Goal: Task Accomplishment & Management: Manage account settings

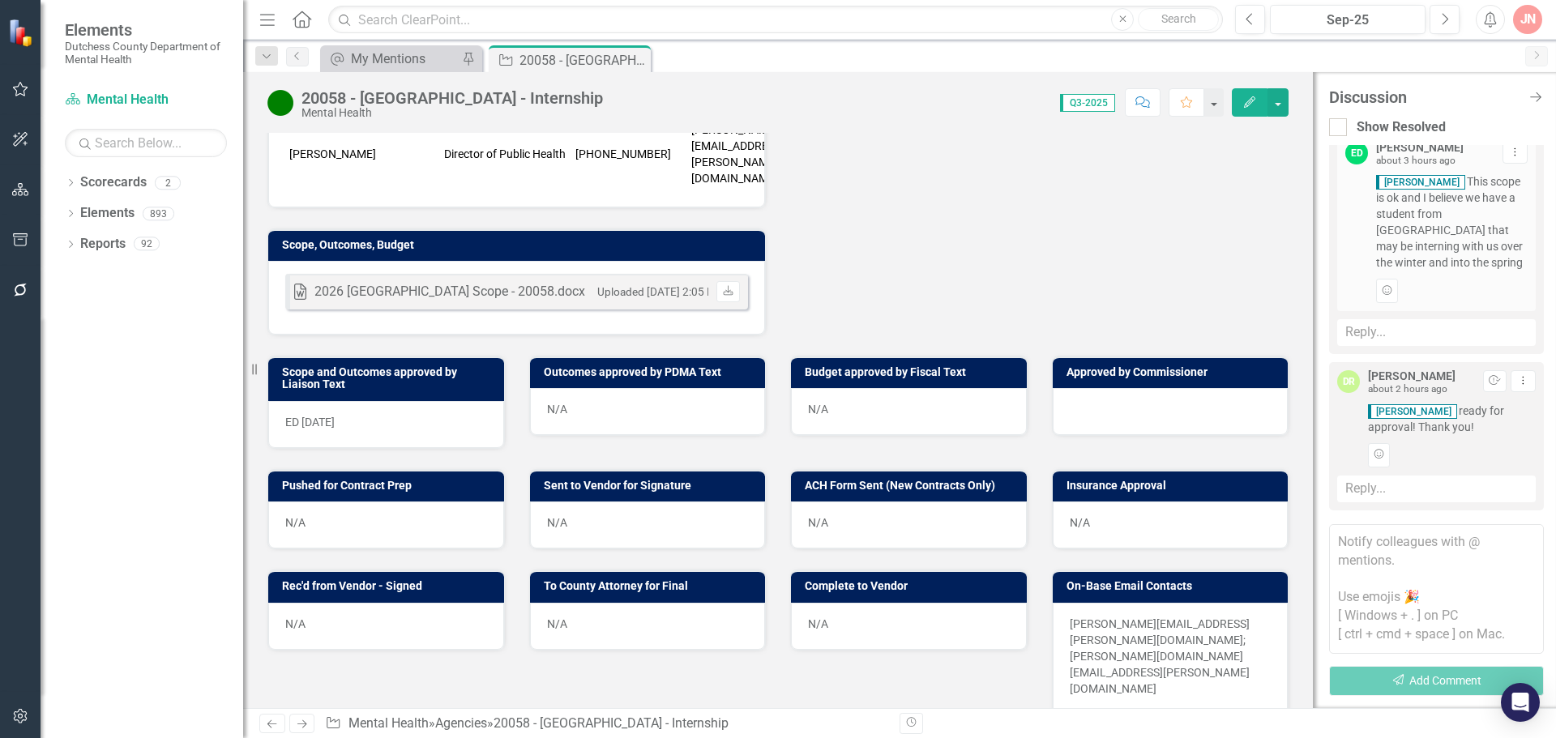
scroll to position [527, 0]
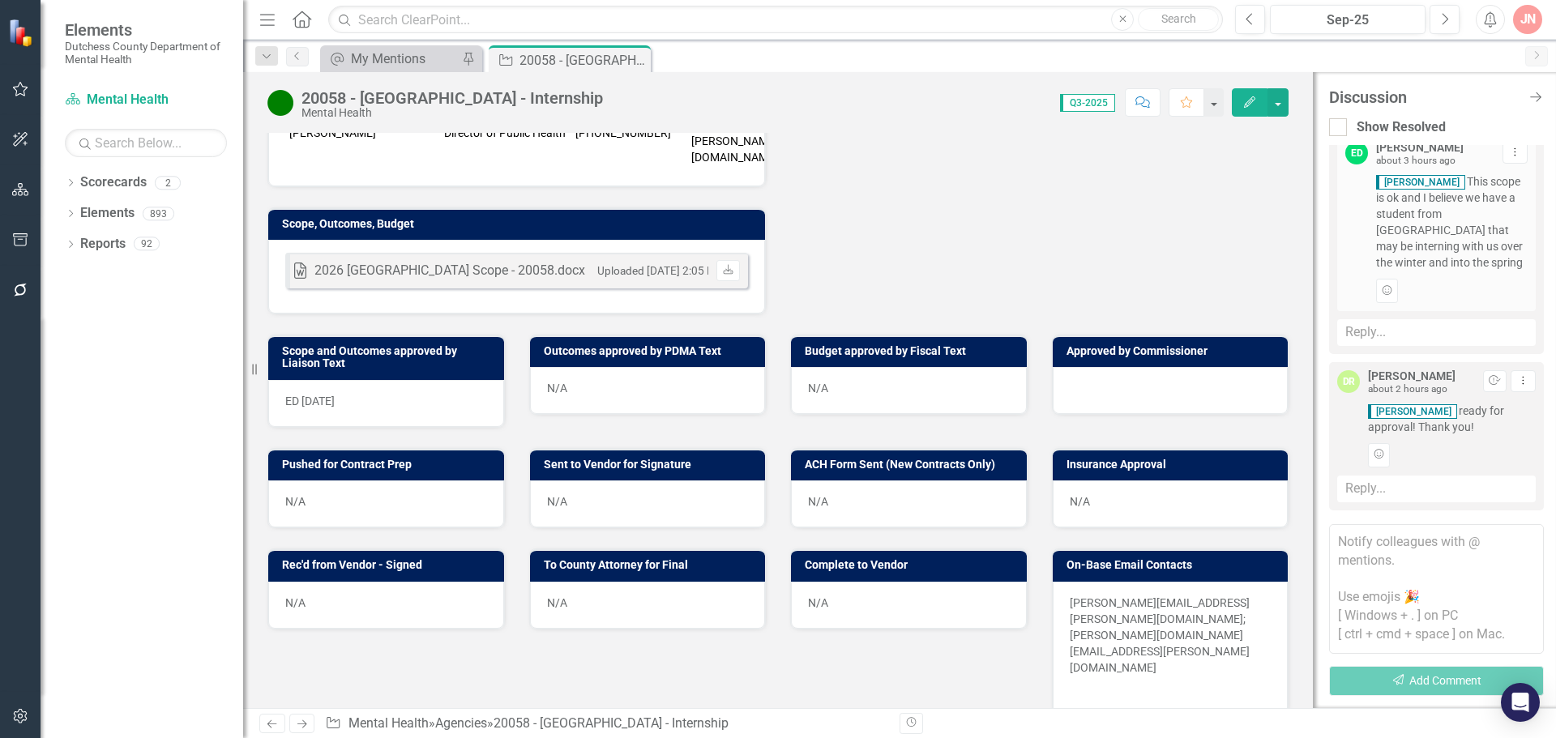
click at [1159, 367] on div at bounding box center [1170, 390] width 236 height 47
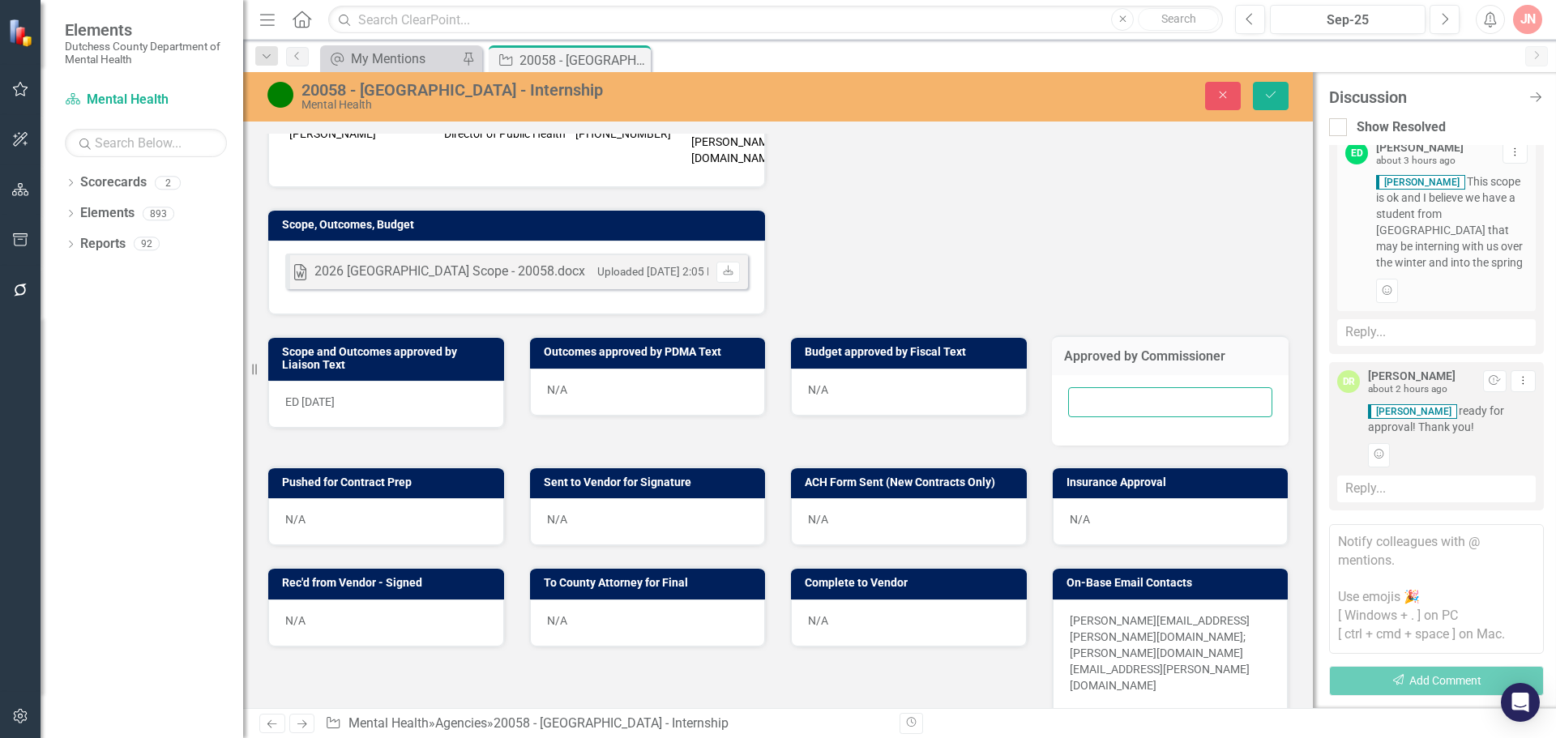
click at [1117, 387] on input "text" at bounding box center [1170, 402] width 205 height 30
type input "[DATE]"
click at [1274, 99] on icon "Save" at bounding box center [1270, 94] width 15 height 11
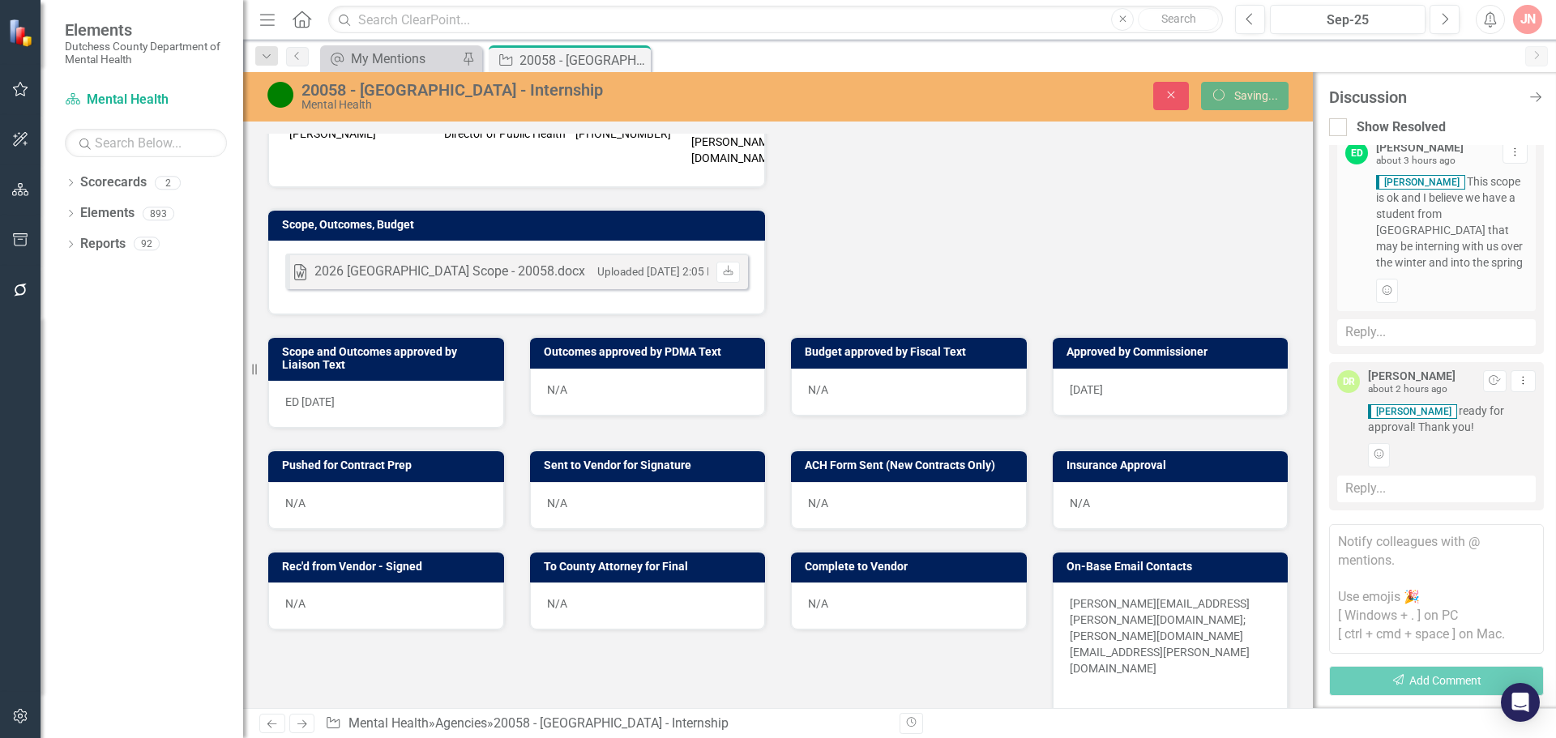
click at [1418, 553] on textarea at bounding box center [1436, 589] width 215 height 130
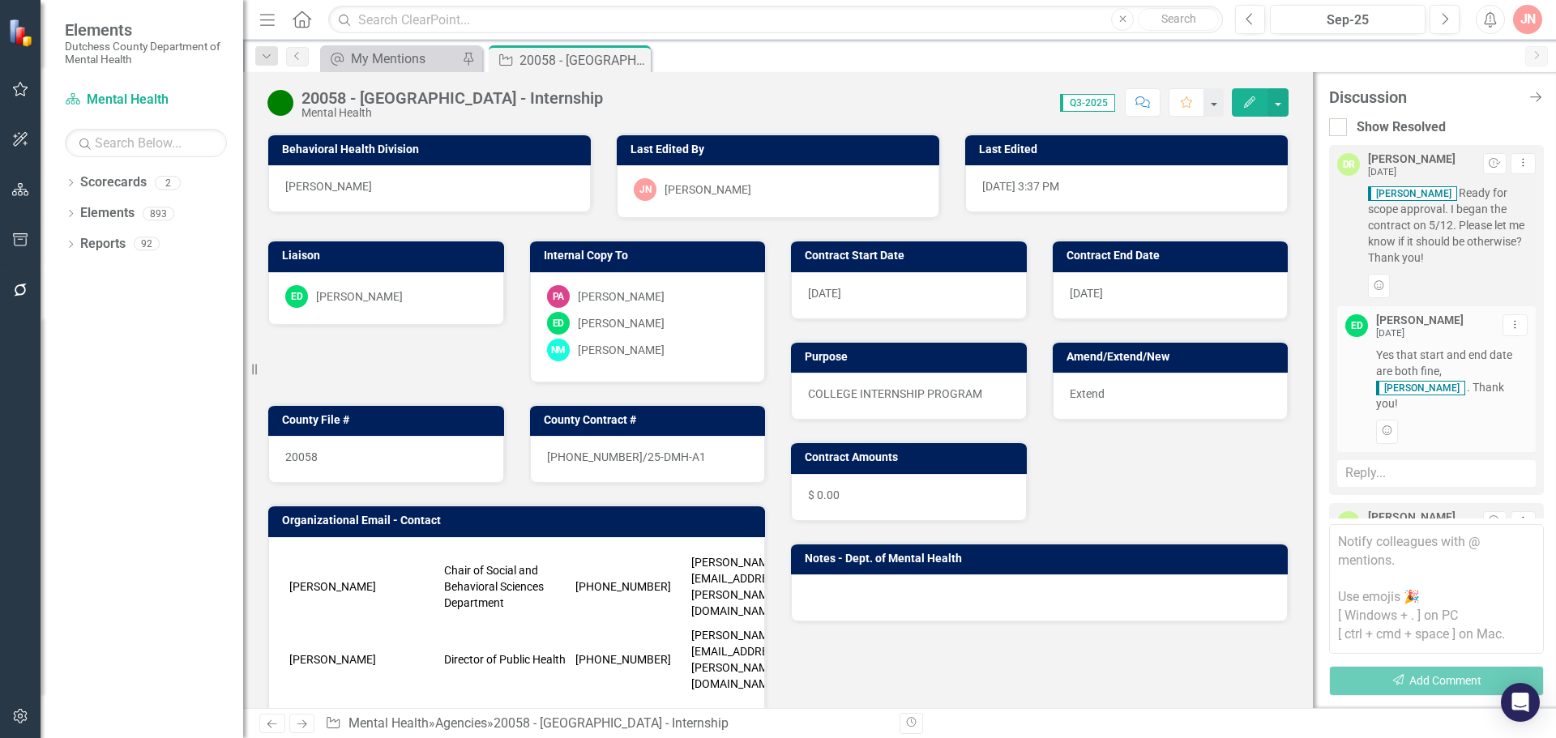
click at [1396, 523] on small "[DATE]" at bounding box center [1382, 528] width 28 height 11
click at [1405, 549] on textarea at bounding box center [1436, 589] width 215 height 130
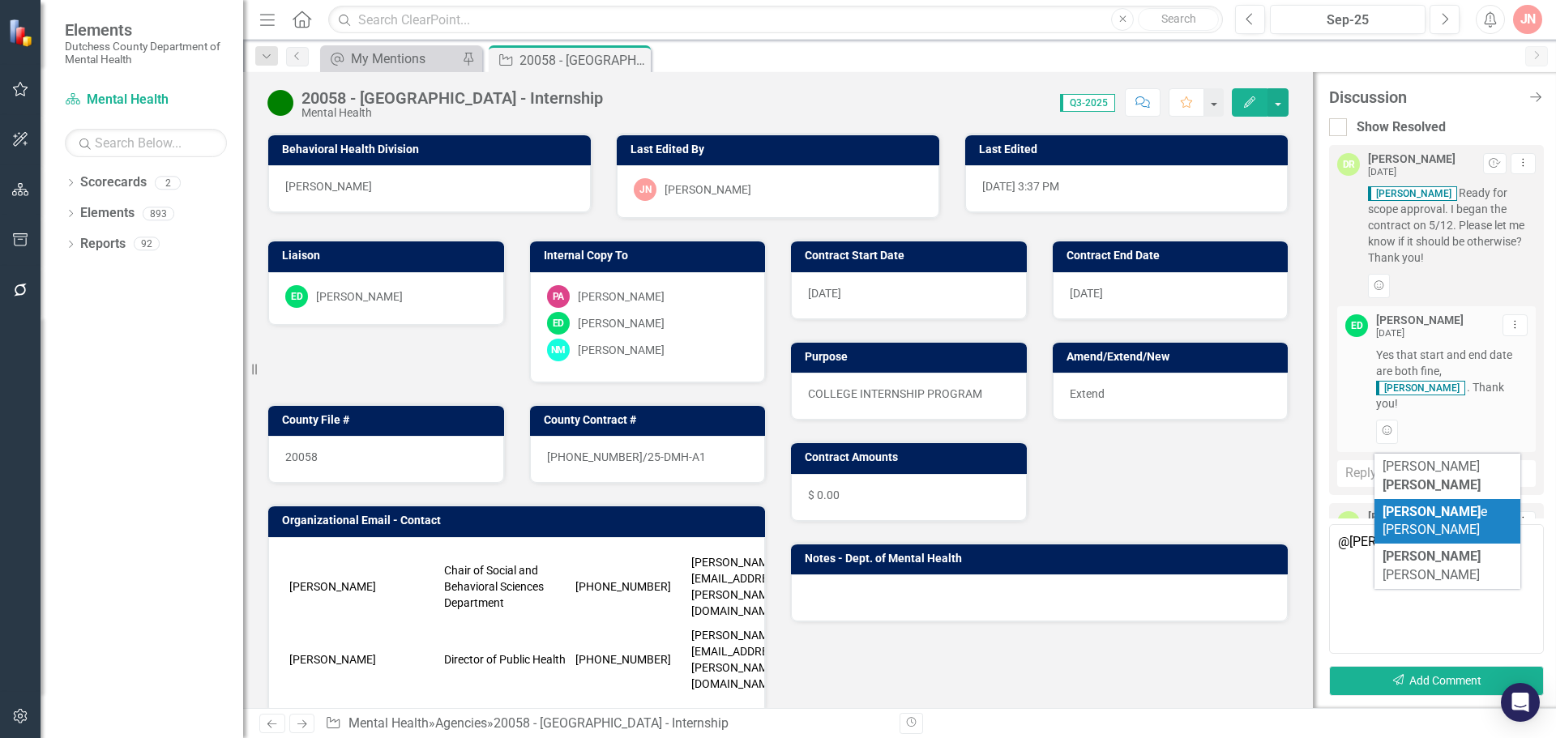
click at [1424, 504] on span "[PERSON_NAME]" at bounding box center [1434, 521] width 105 height 34
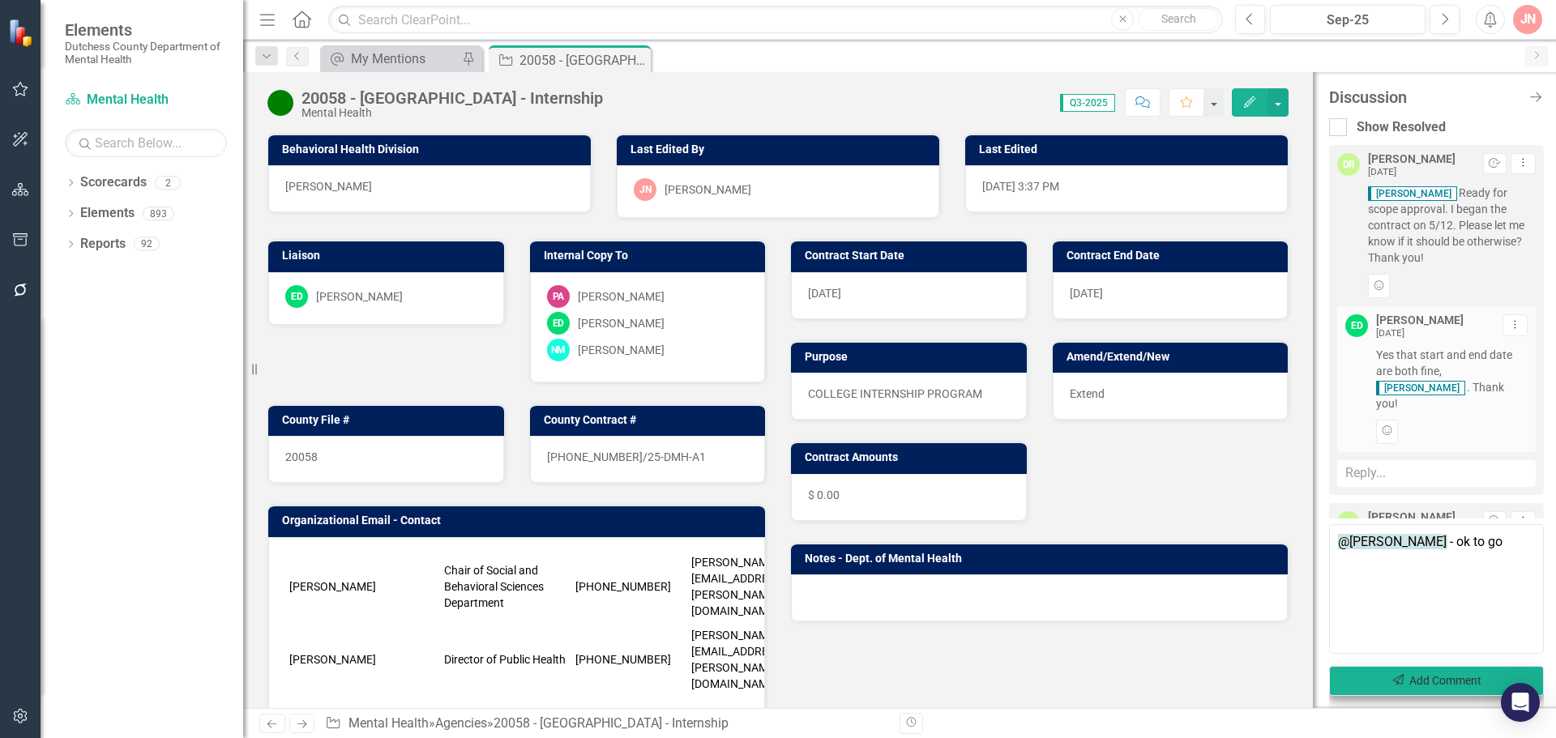
type textarea "@[PERSON_NAME] - ok to go"
click at [1440, 681] on button "Send Add Comment" at bounding box center [1436, 681] width 215 height 30
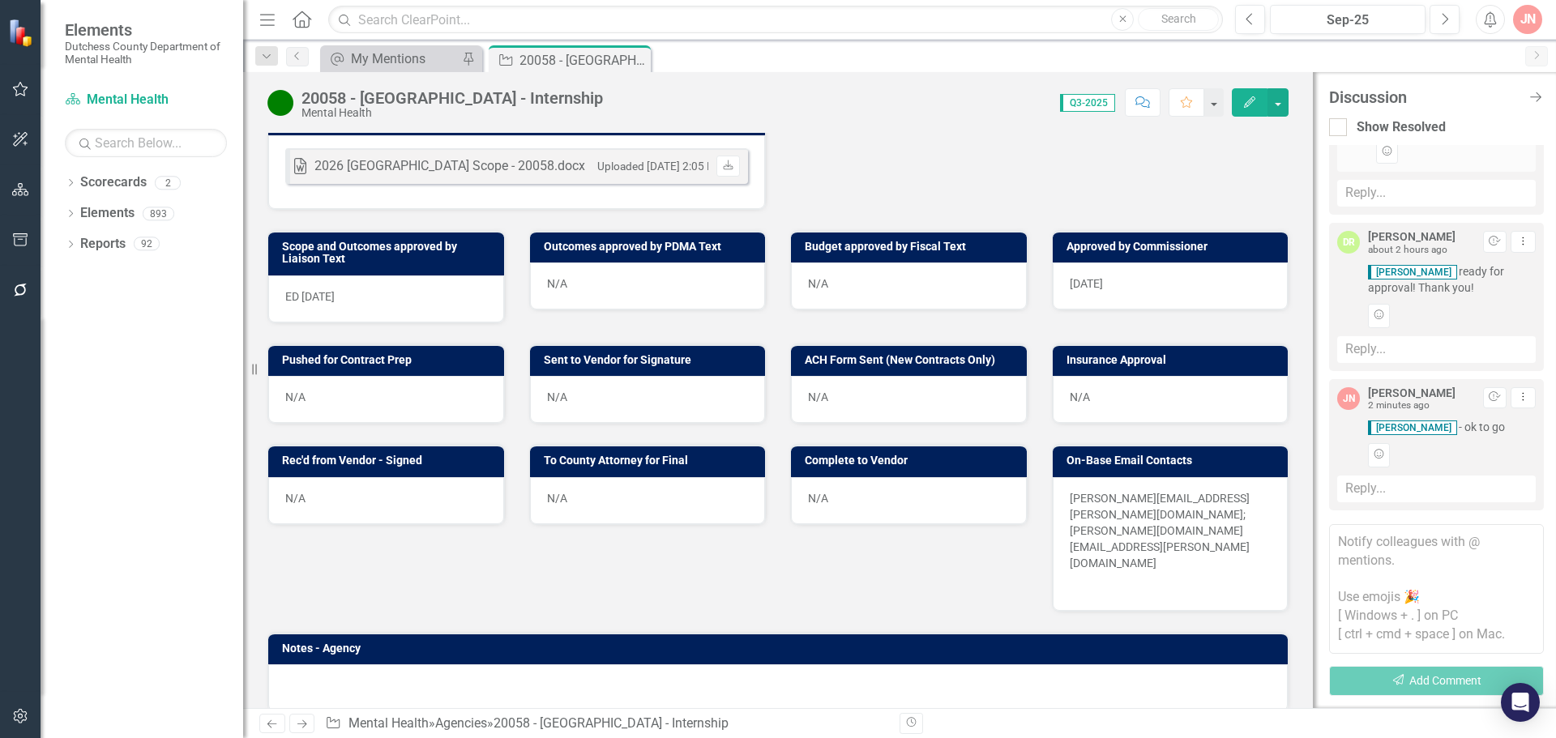
scroll to position [667, 0]
